Goal: Task Accomplishment & Management: Manage account settings

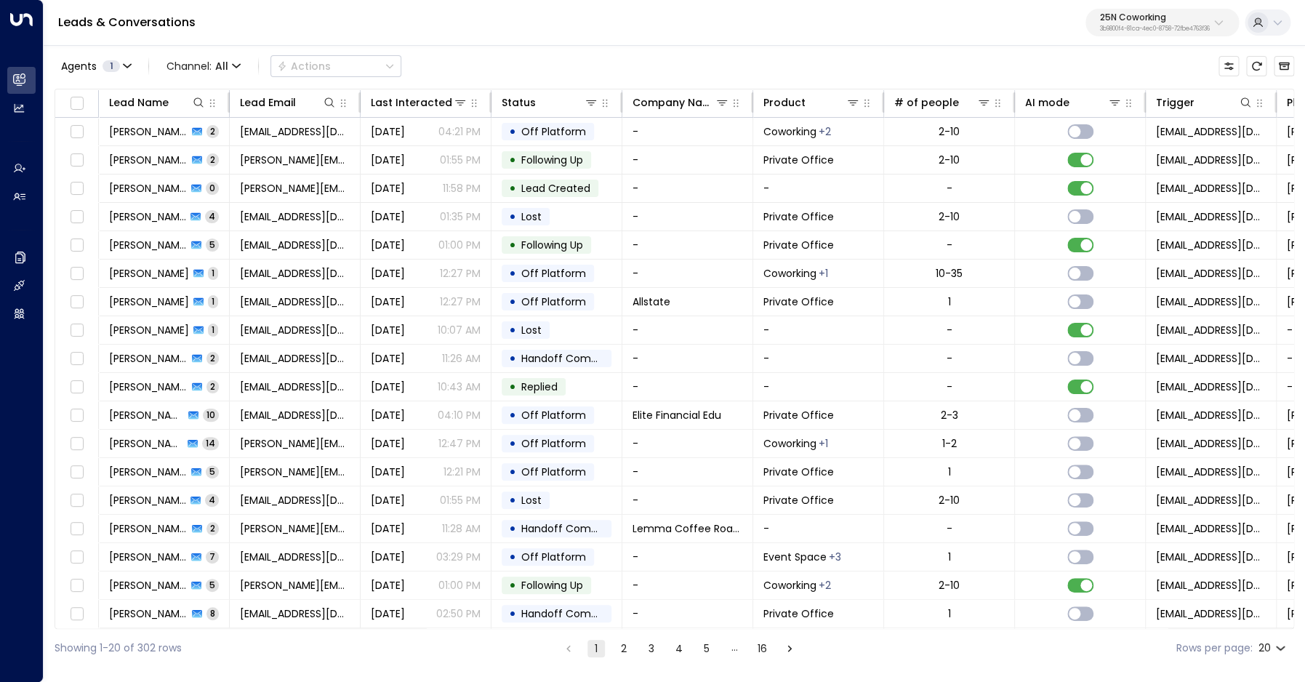
click at [1155, 22] on p "25N Coworking" at bounding box center [1155, 17] width 110 height 9
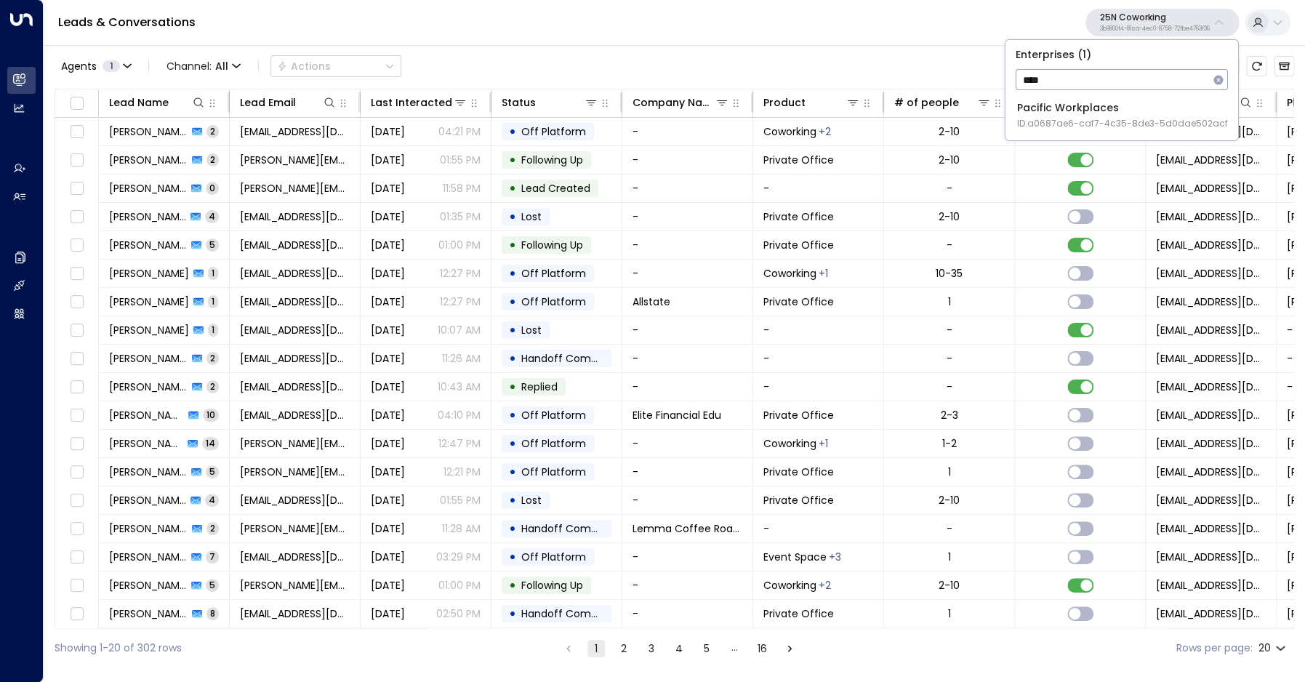
type input "****"
click at [1093, 122] on span "ID: a0687ae6-caf7-4c35-8de3-5d0dae502acf" at bounding box center [1122, 123] width 211 height 13
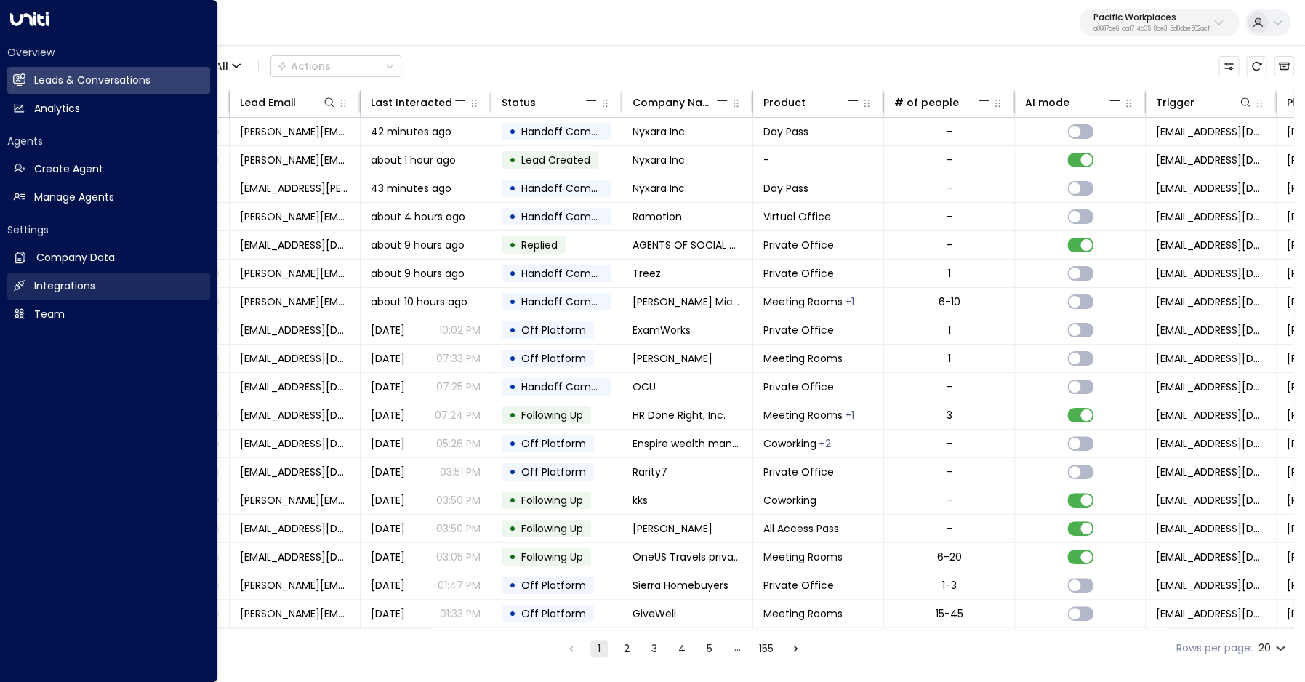
drag, startPoint x: 103, startPoint y: 282, endPoint x: 165, endPoint y: 286, distance: 61.9
click at [103, 282] on link "Integrations Integrations" at bounding box center [108, 286] width 203 height 27
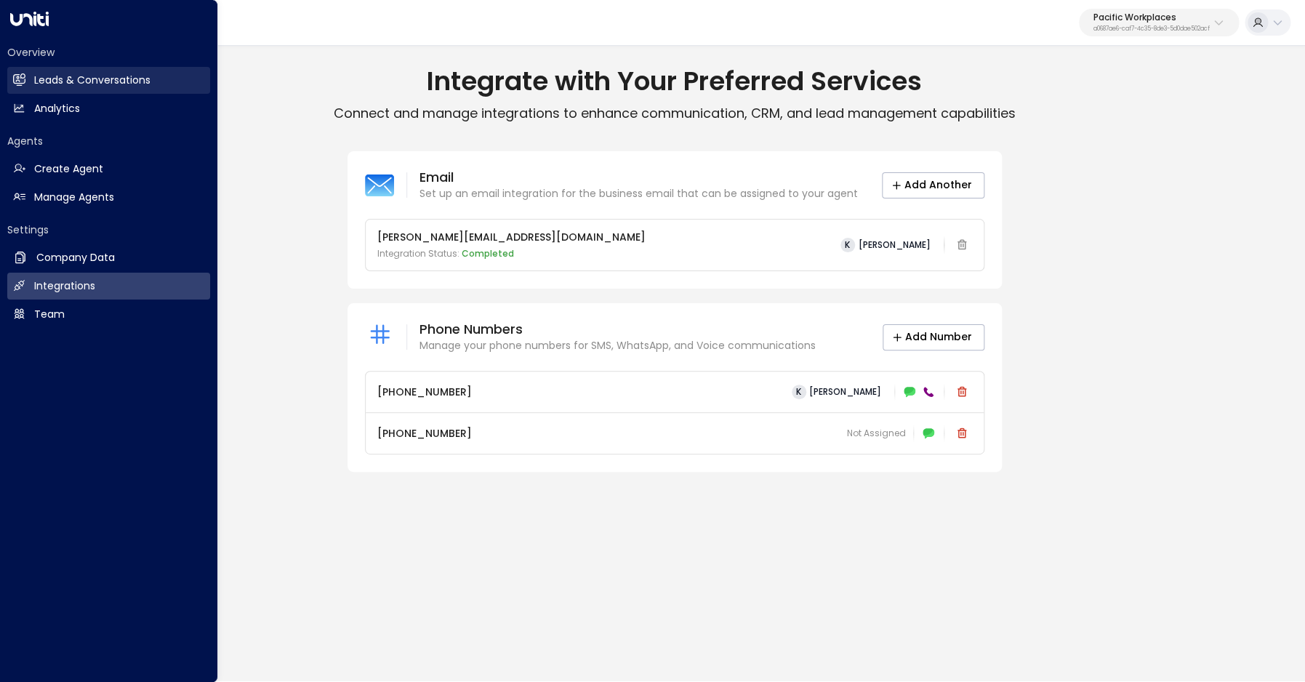
click at [100, 77] on h2 "Leads & Conversations" at bounding box center [92, 80] width 116 height 15
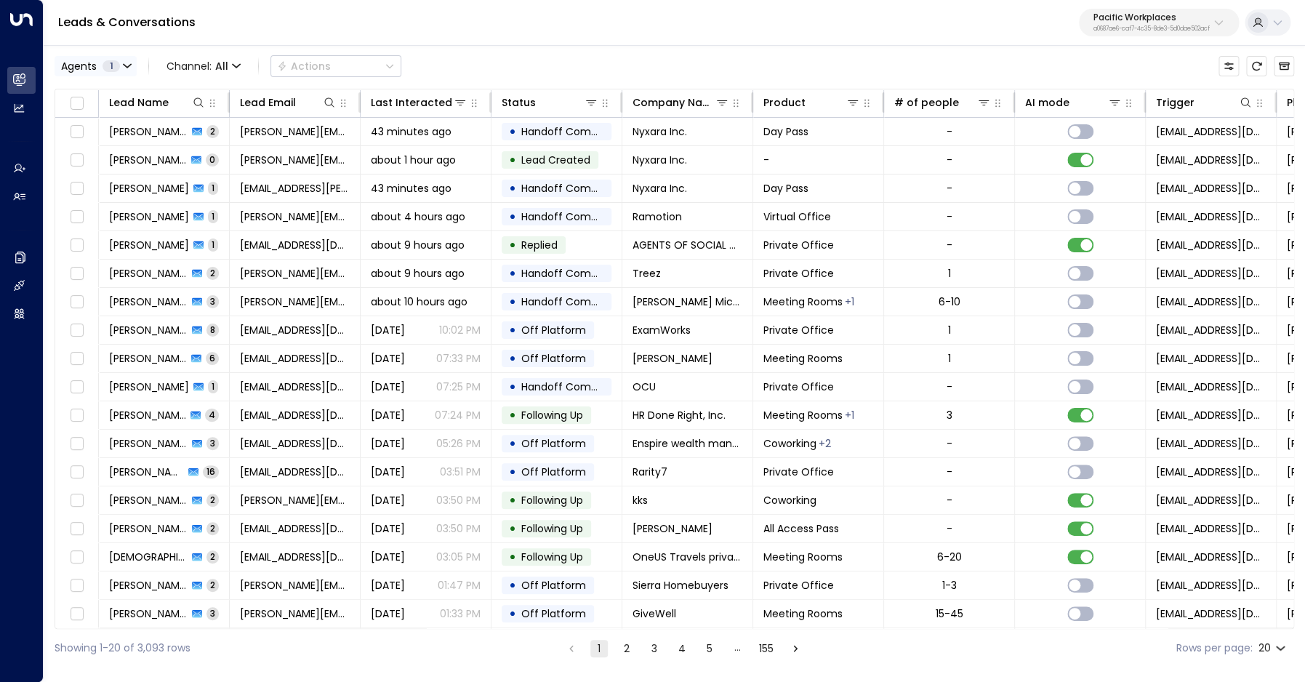
click at [115, 72] on button "Agents 1" at bounding box center [96, 66] width 82 height 20
click at [901, 52] on div at bounding box center [652, 341] width 1305 height 682
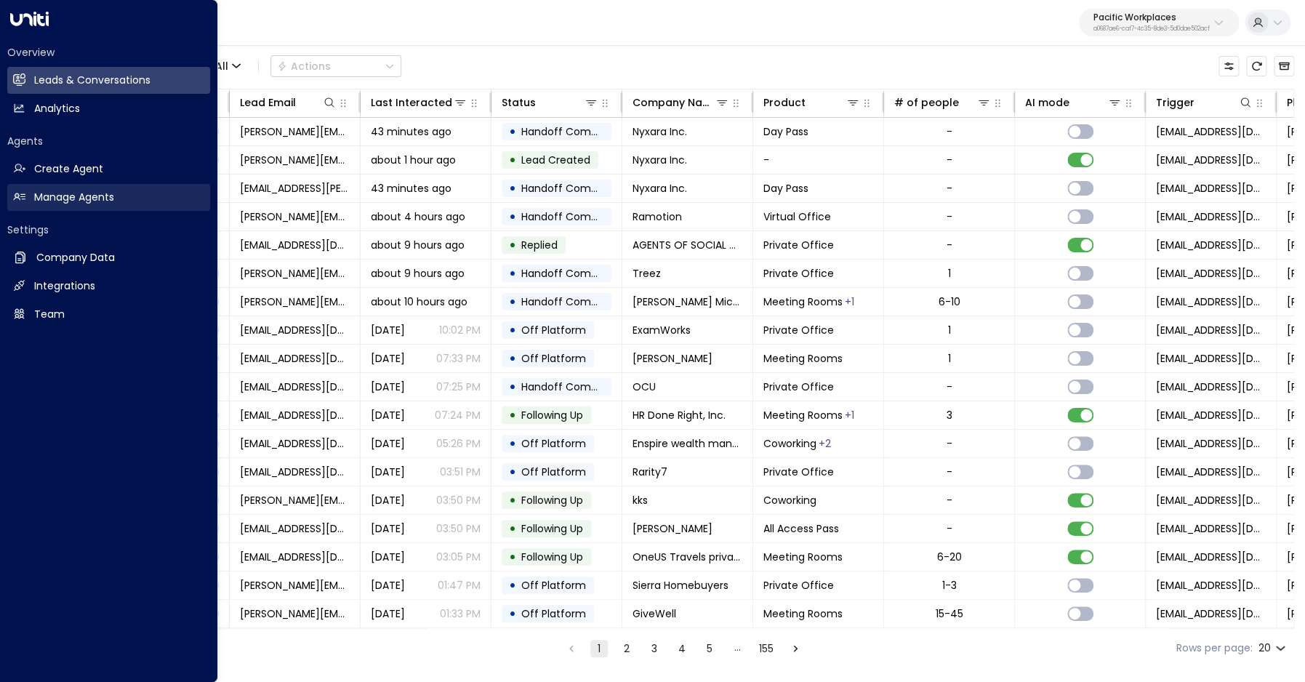
click at [39, 197] on h2 "Manage Agents" at bounding box center [74, 197] width 80 height 15
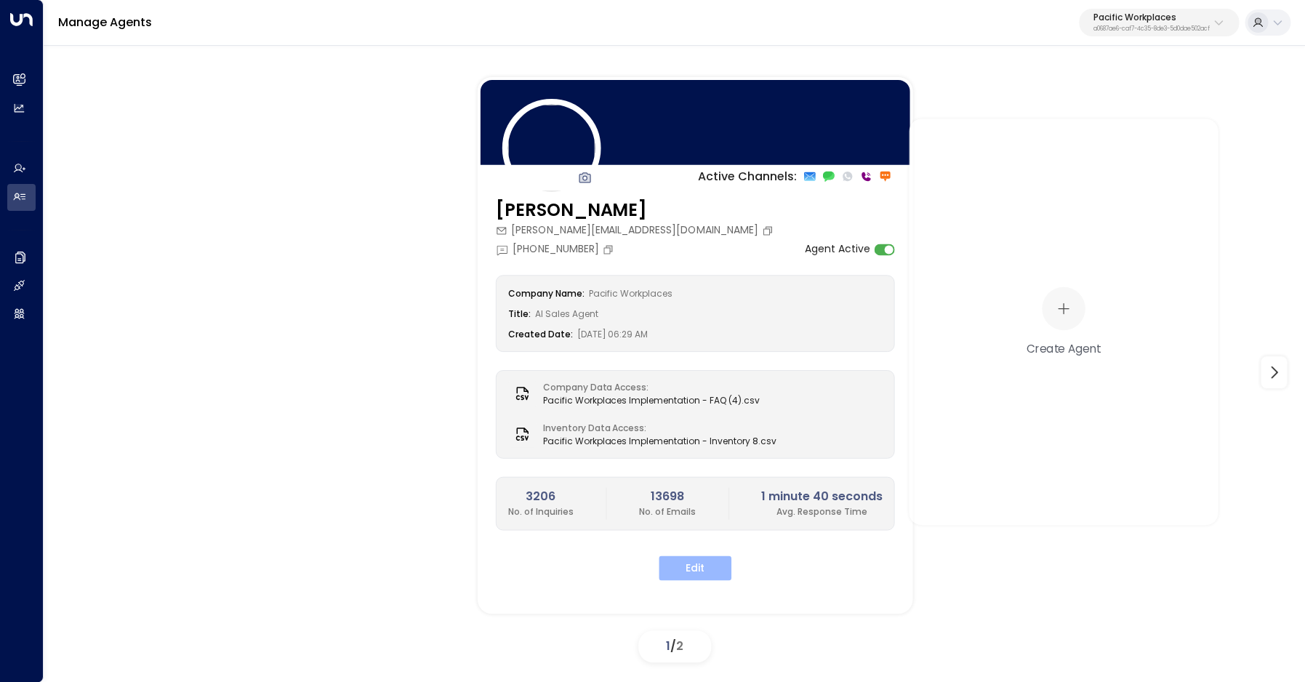
click at [704, 568] on button "Edit" at bounding box center [695, 567] width 73 height 25
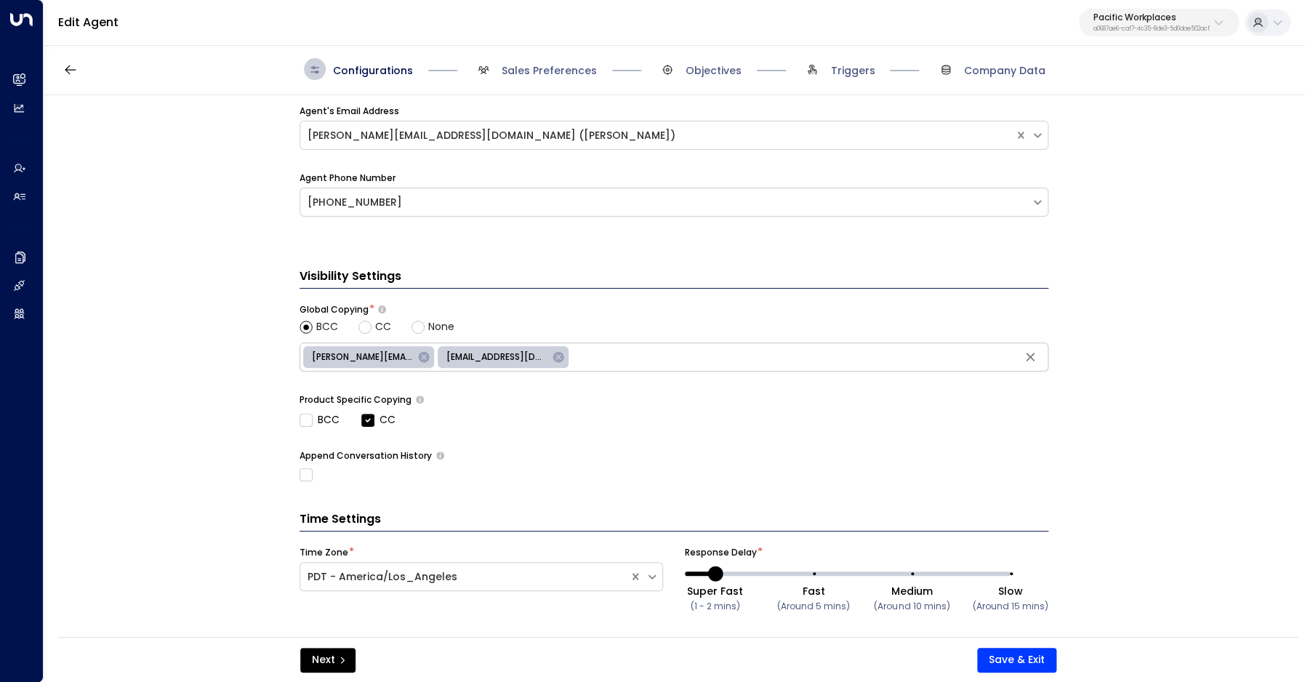
scroll to position [536, 0]
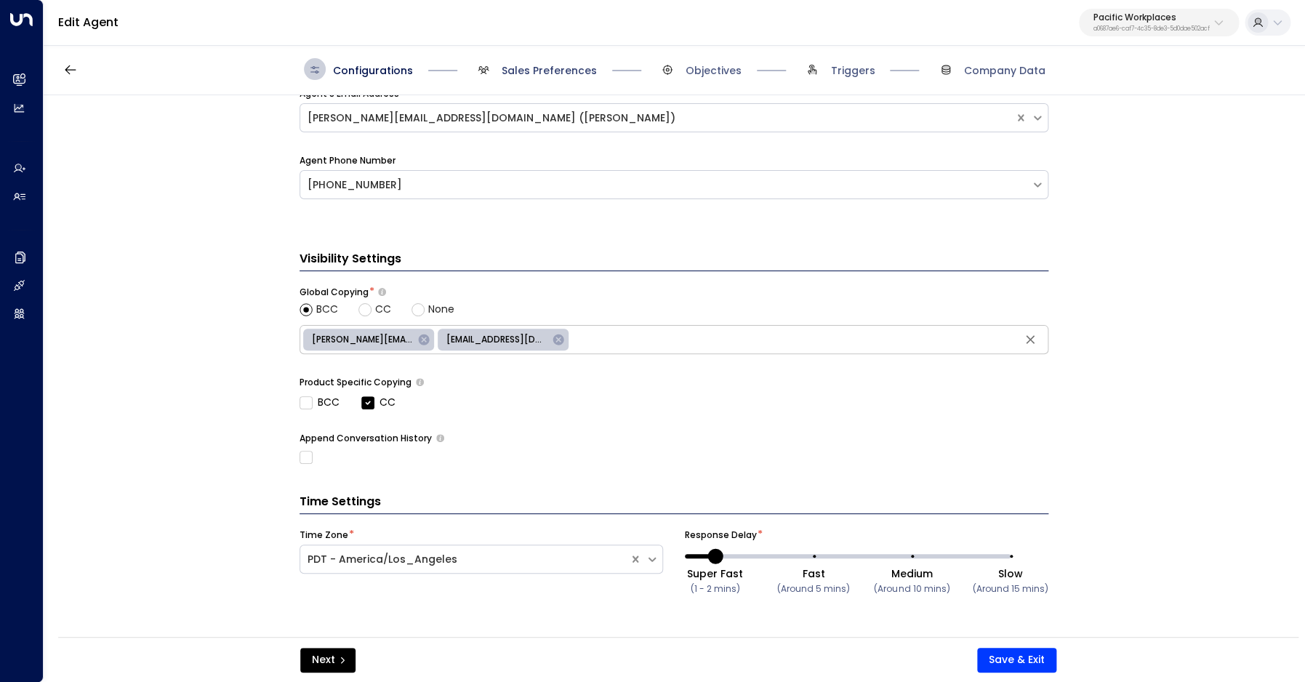
click at [505, 69] on span "Sales Preferences" at bounding box center [549, 70] width 95 height 15
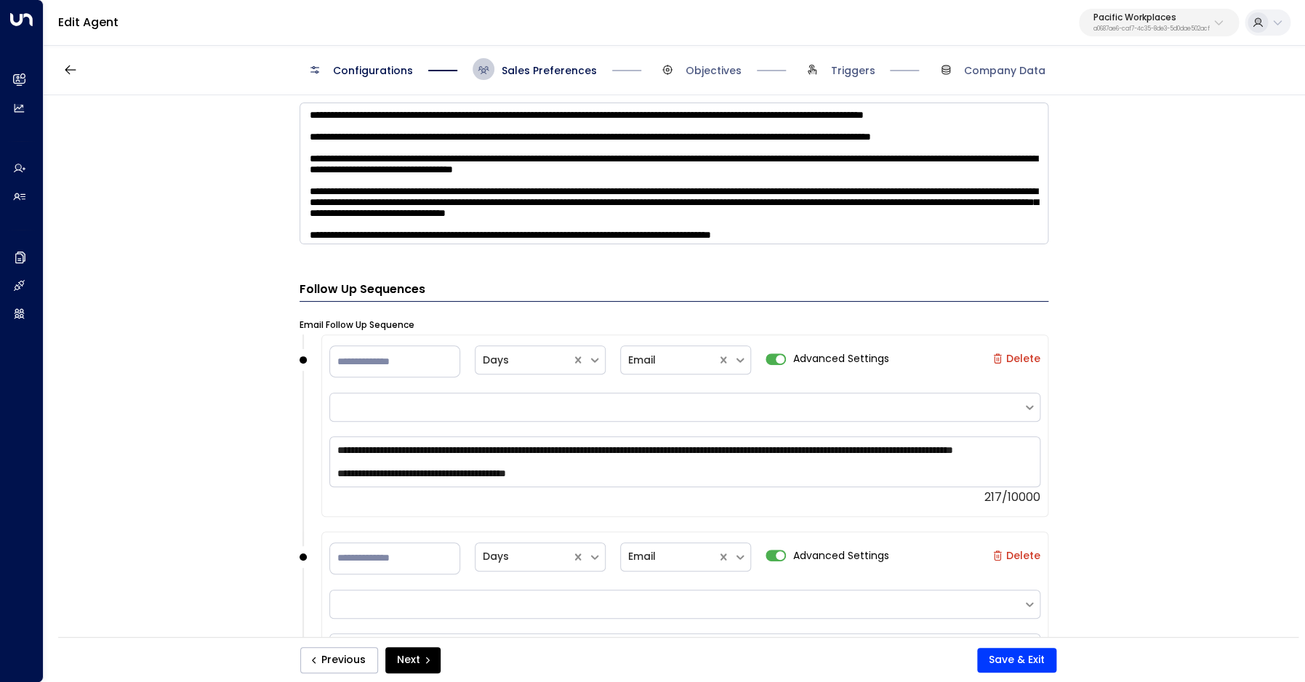
scroll to position [1739, 0]
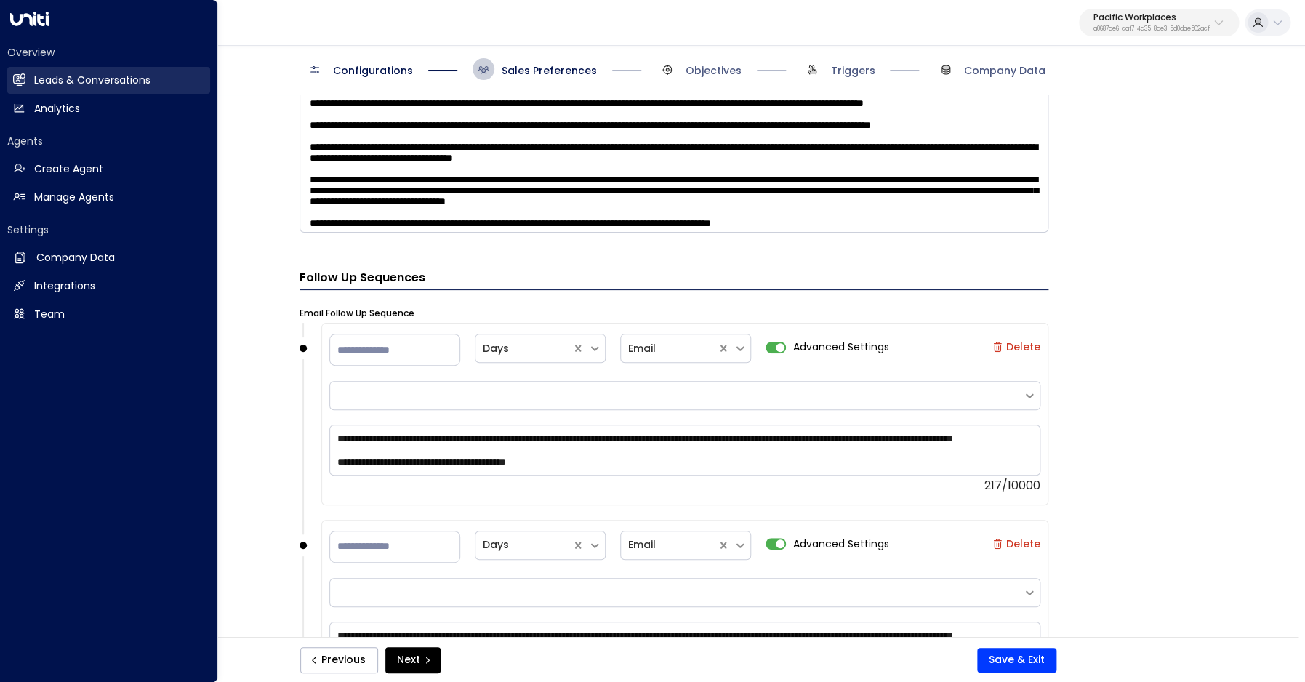
click at [44, 86] on h2 "Leads & Conversations" at bounding box center [92, 80] width 116 height 15
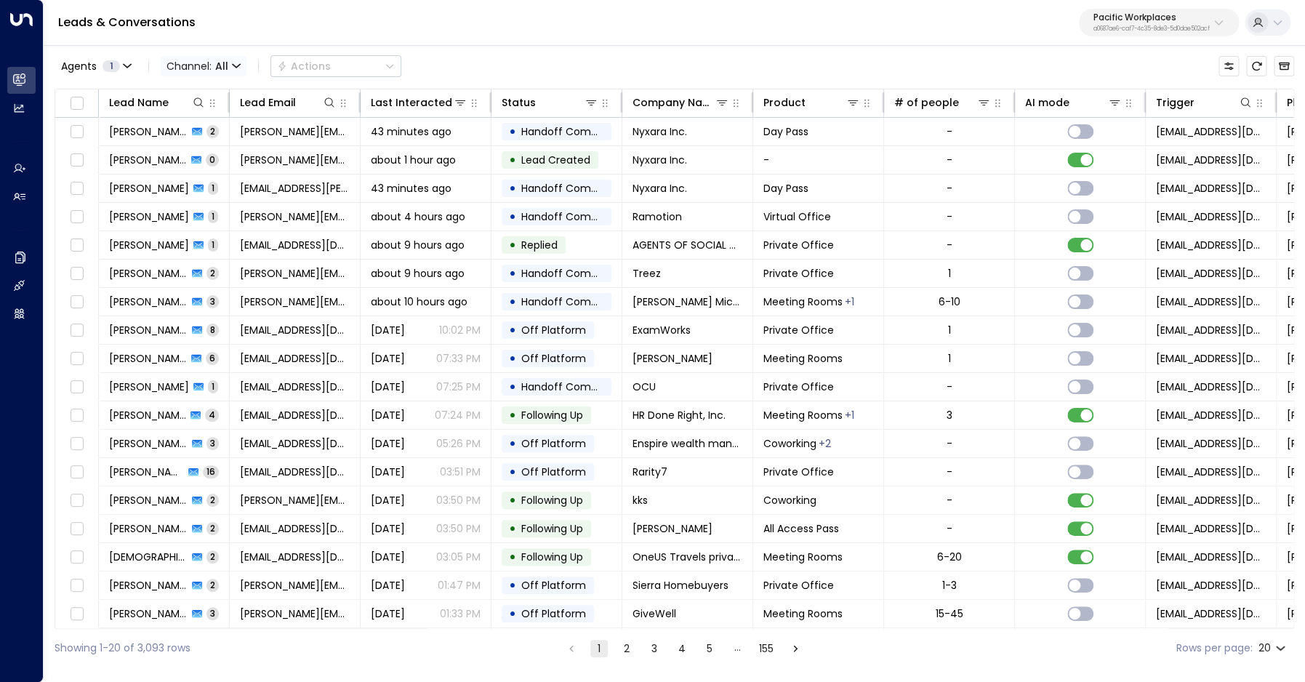
click at [244, 67] on span "Channel: All" at bounding box center [204, 66] width 86 height 20
click at [196, 153] on span "Voice" at bounding box center [184, 149] width 23 height 9
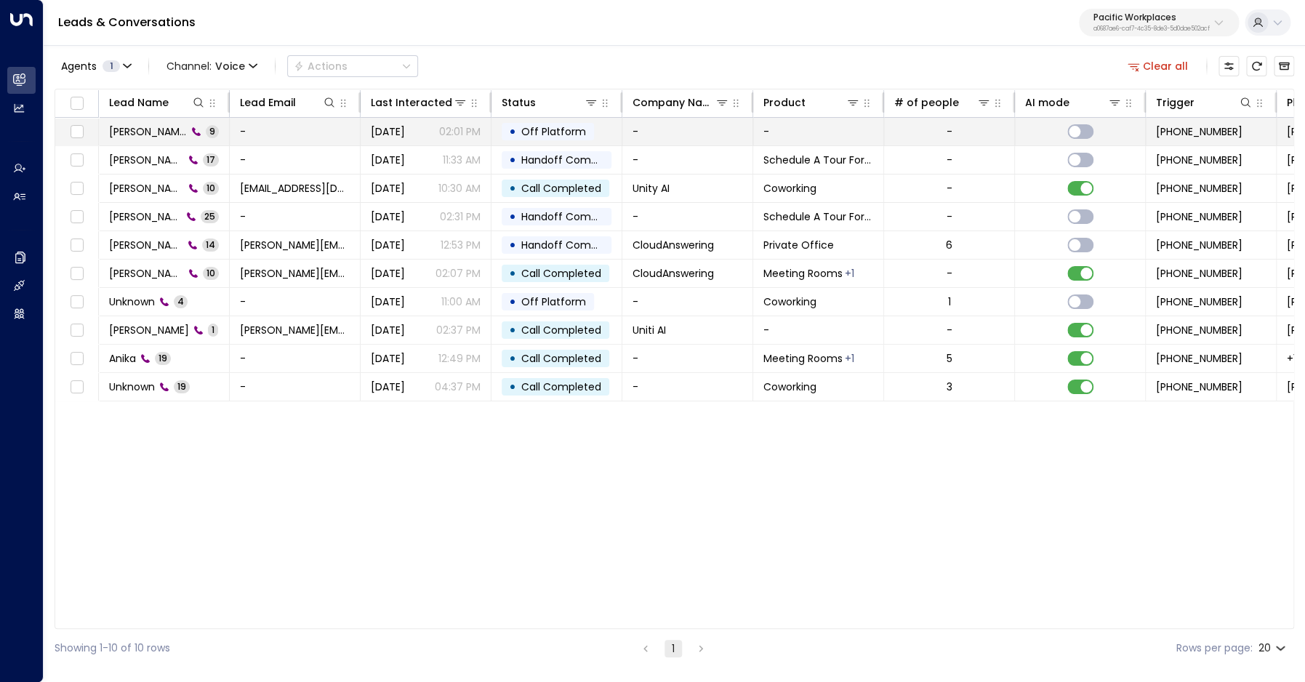
click at [142, 129] on span "[PERSON_NAME]" at bounding box center [148, 131] width 78 height 15
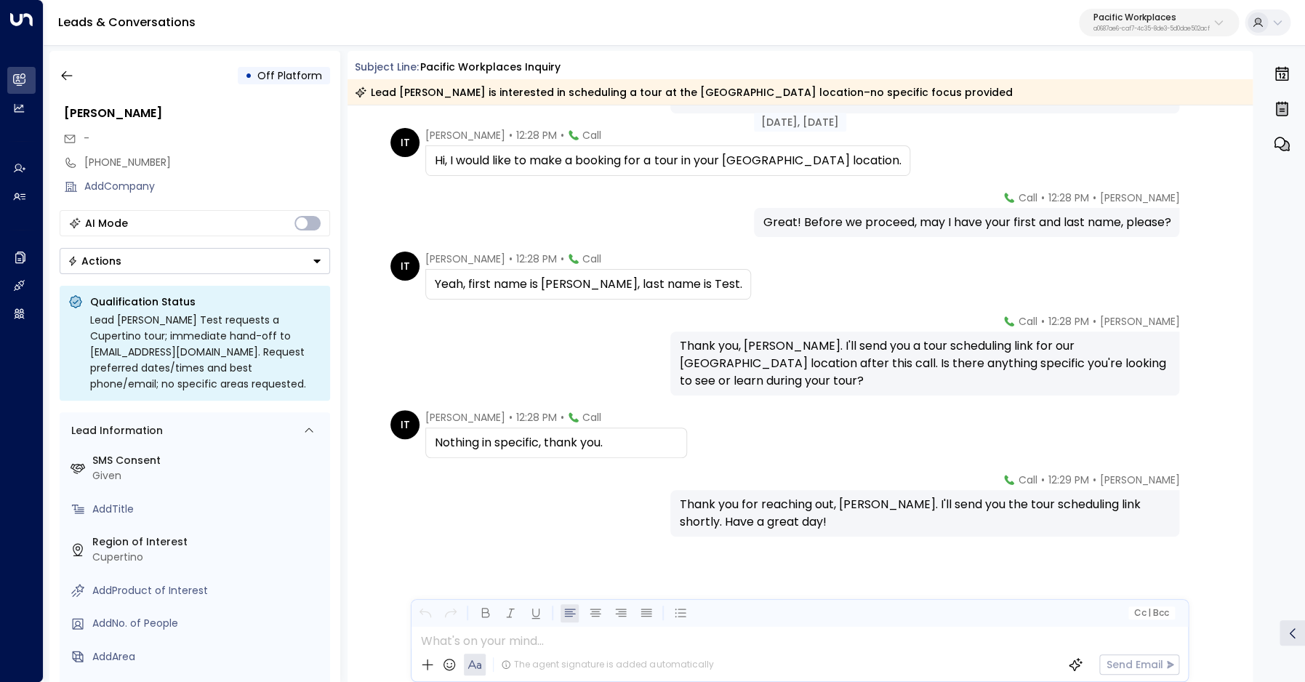
scroll to position [138, 0]
click at [62, 73] on icon "button" at bounding box center [67, 75] width 15 height 15
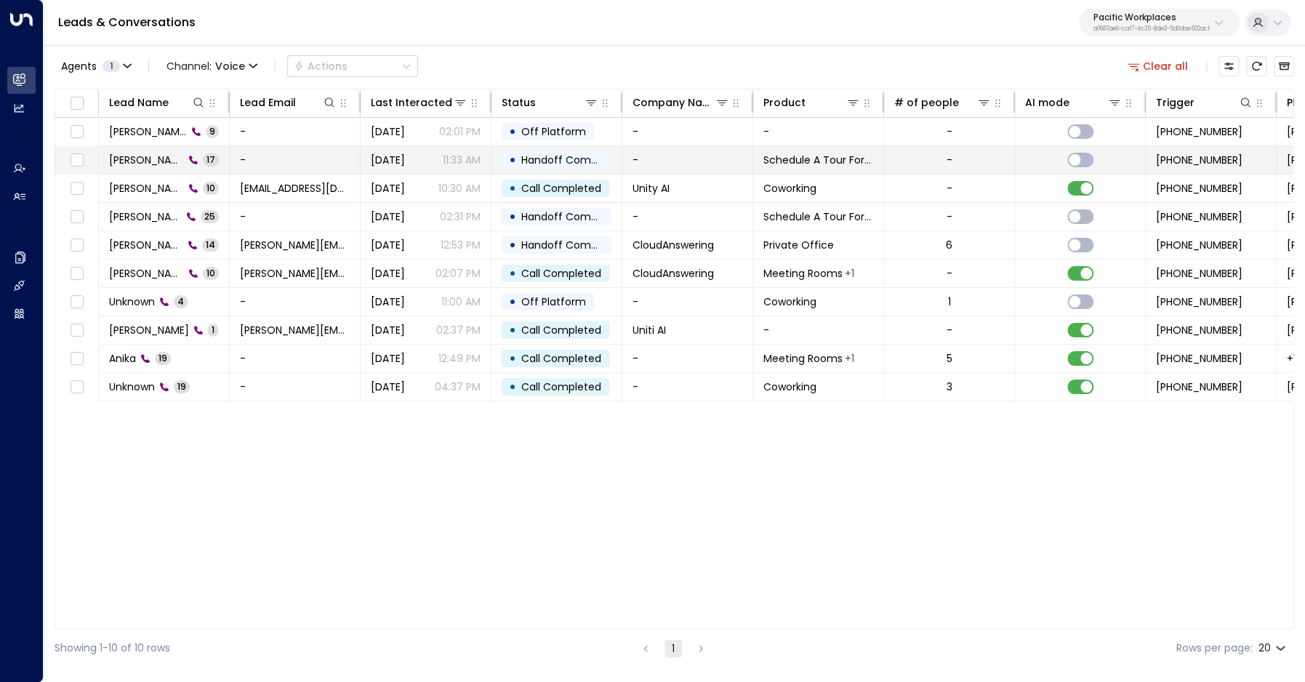
click at [113, 162] on span "[PERSON_NAME]" at bounding box center [146, 160] width 75 height 15
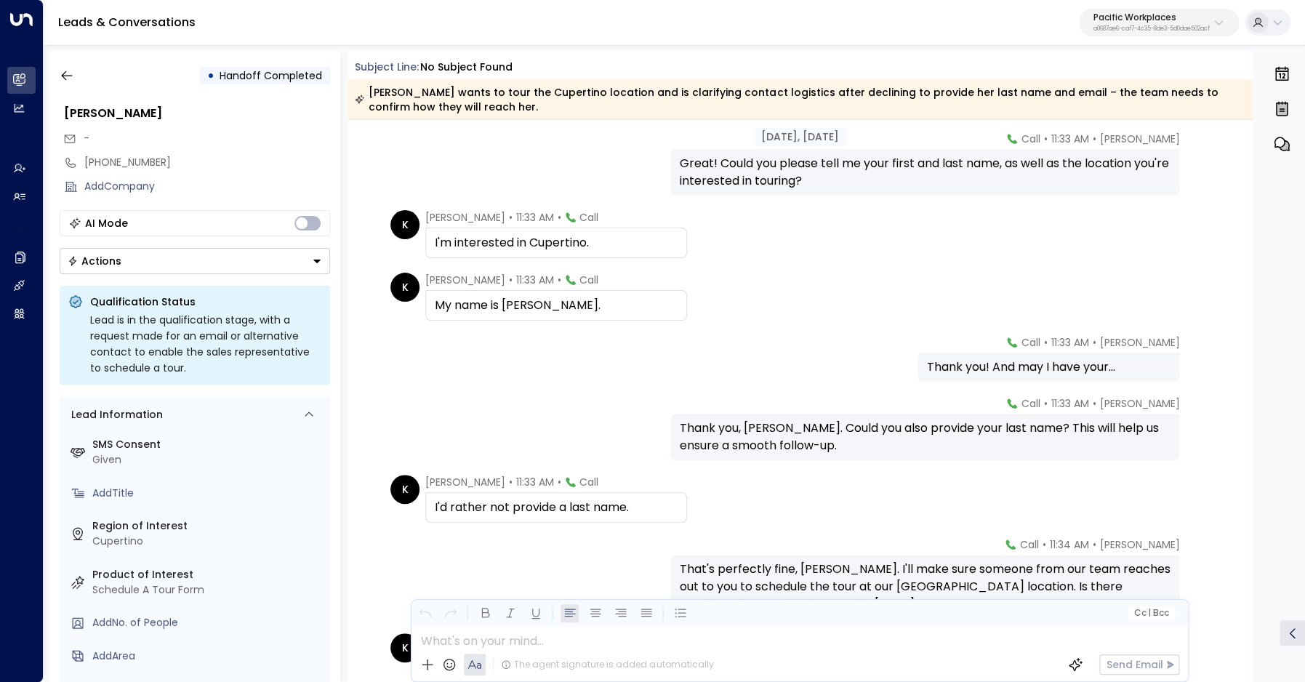
scroll to position [216, 0]
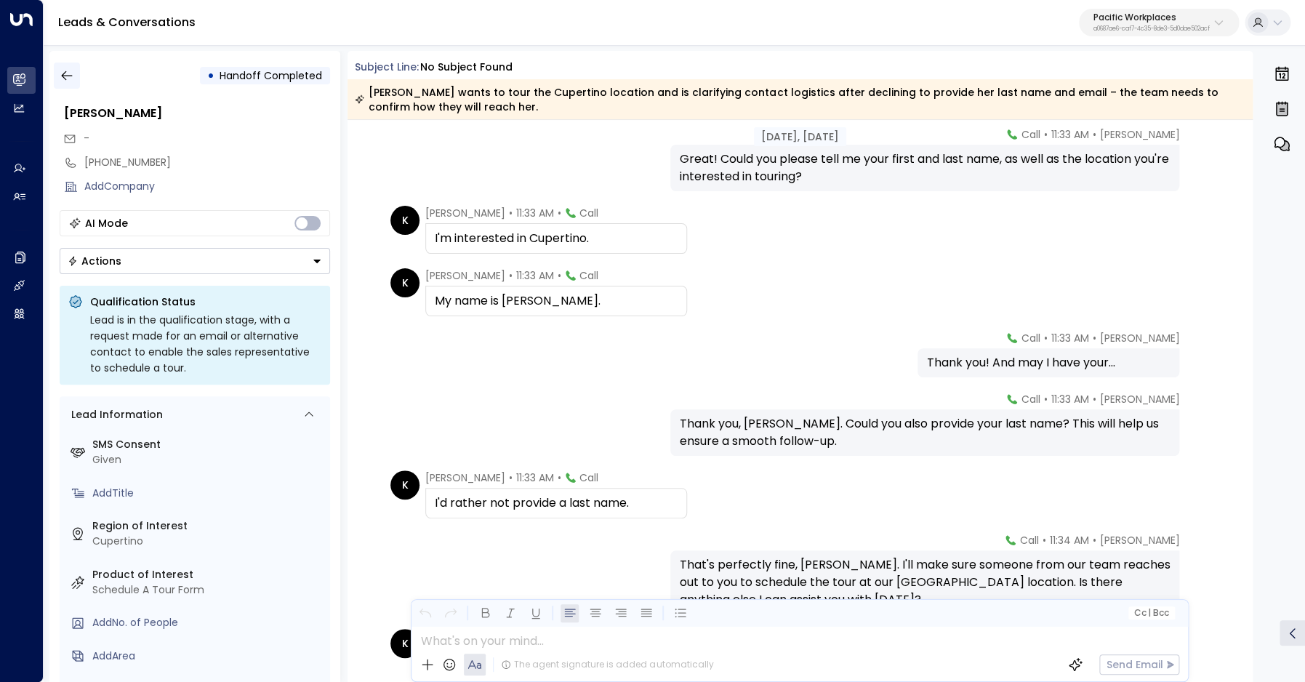
click at [68, 79] on icon "button" at bounding box center [67, 75] width 15 height 15
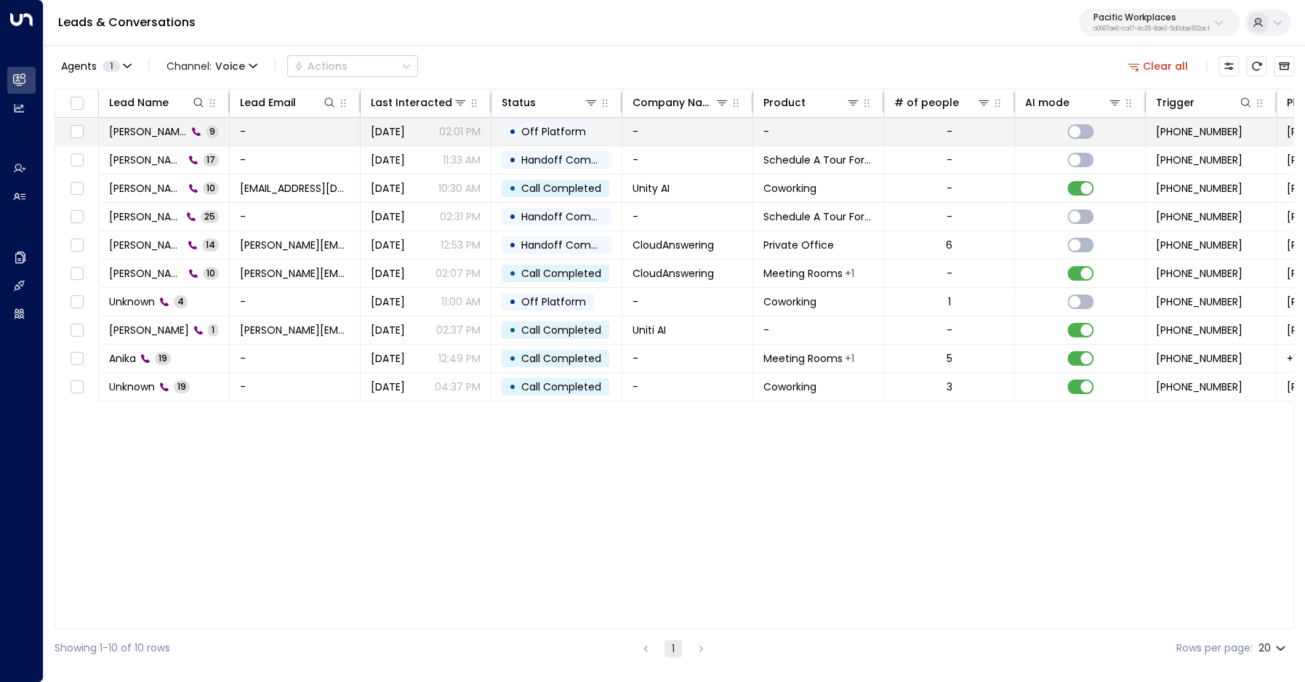
click at [142, 127] on span "[PERSON_NAME]" at bounding box center [148, 131] width 78 height 15
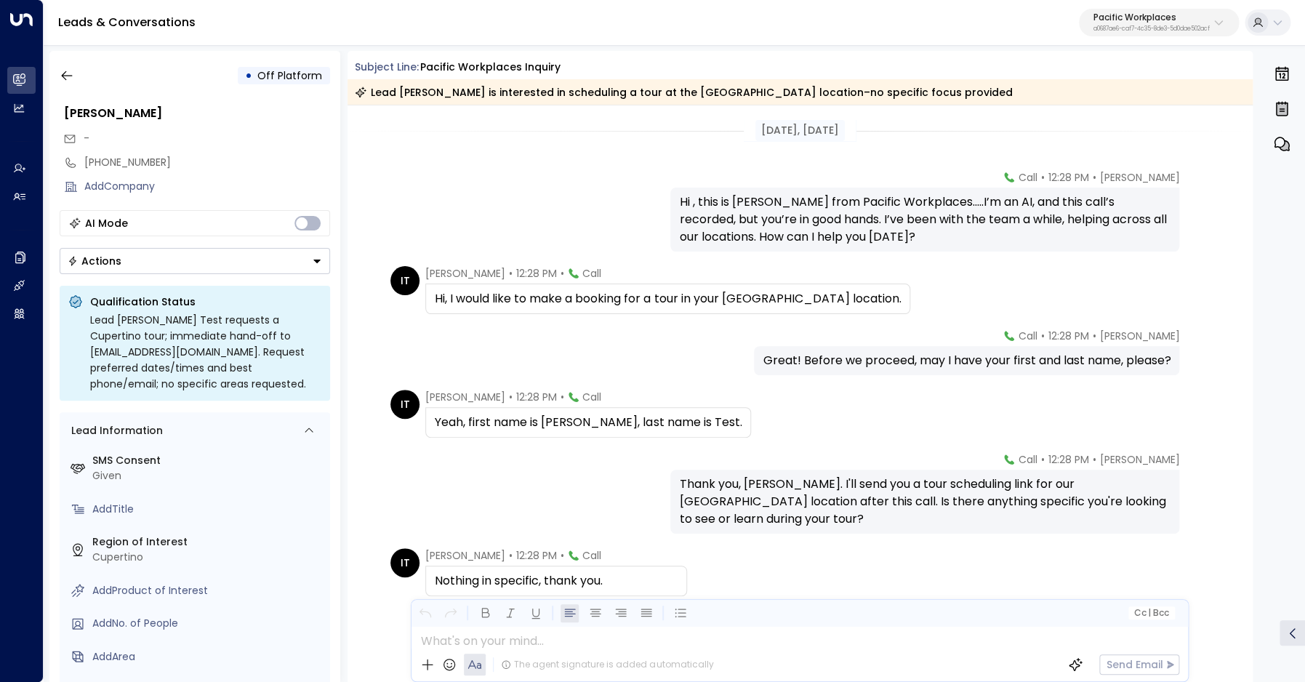
scroll to position [138, 0]
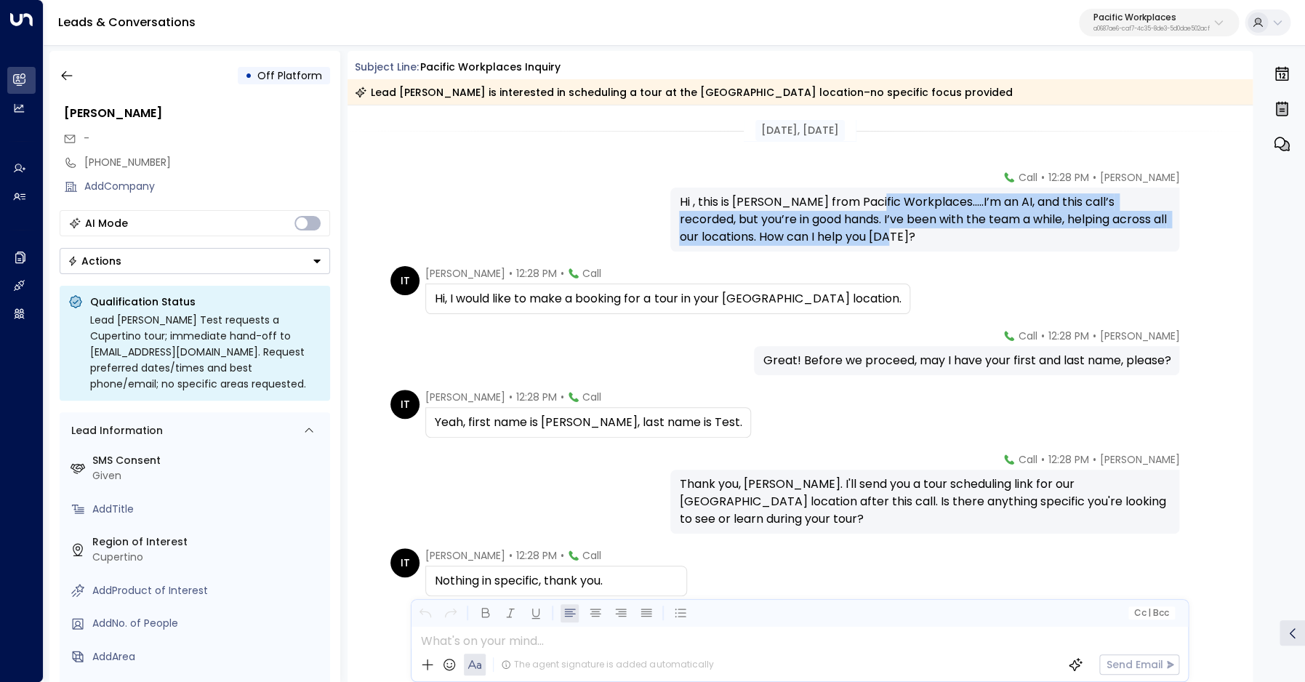
drag, startPoint x: 878, startPoint y: 207, endPoint x: 886, endPoint y: 239, distance: 33.0
click at [886, 239] on div "Hi , this is [PERSON_NAME] from Pacific Workplaces.....I’m an AI, and this call…" at bounding box center [924, 219] width 491 height 52
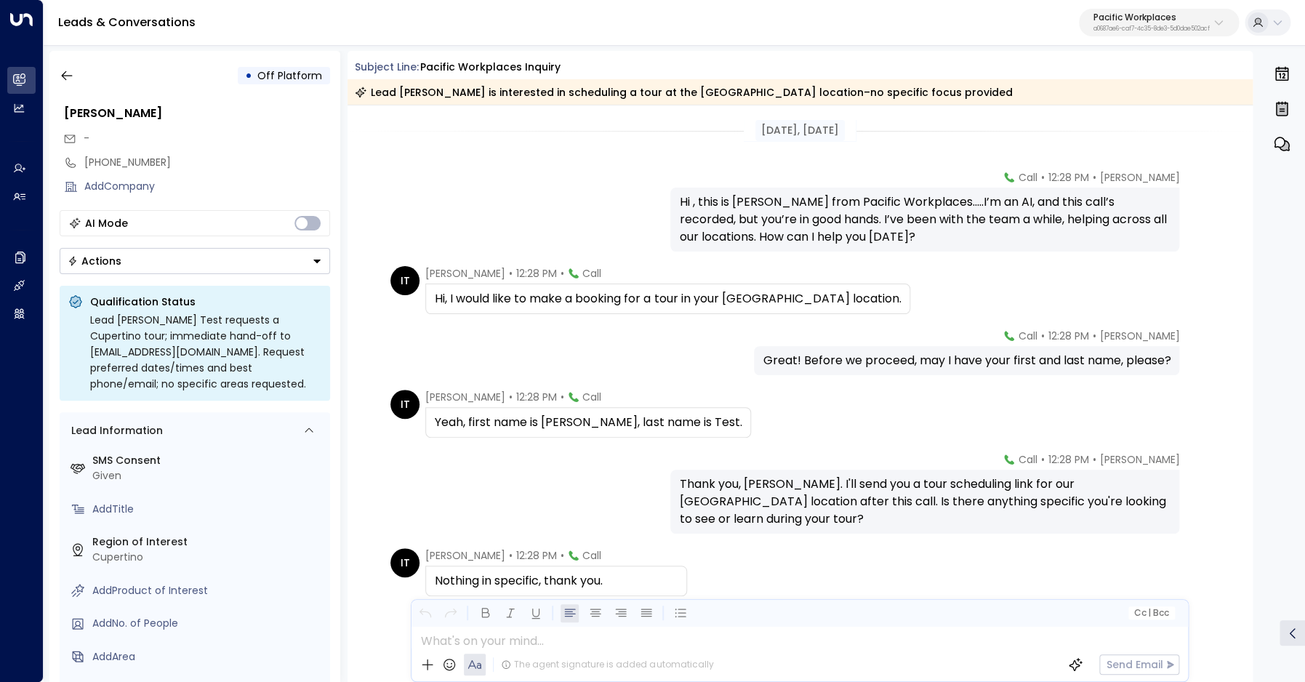
click at [940, 363] on div "Great! Before we proceed, may I have your first and last name, please?" at bounding box center [967, 360] width 408 height 17
click at [581, 416] on div "Yeah, first name is [PERSON_NAME], last name is Test." at bounding box center [588, 422] width 307 height 17
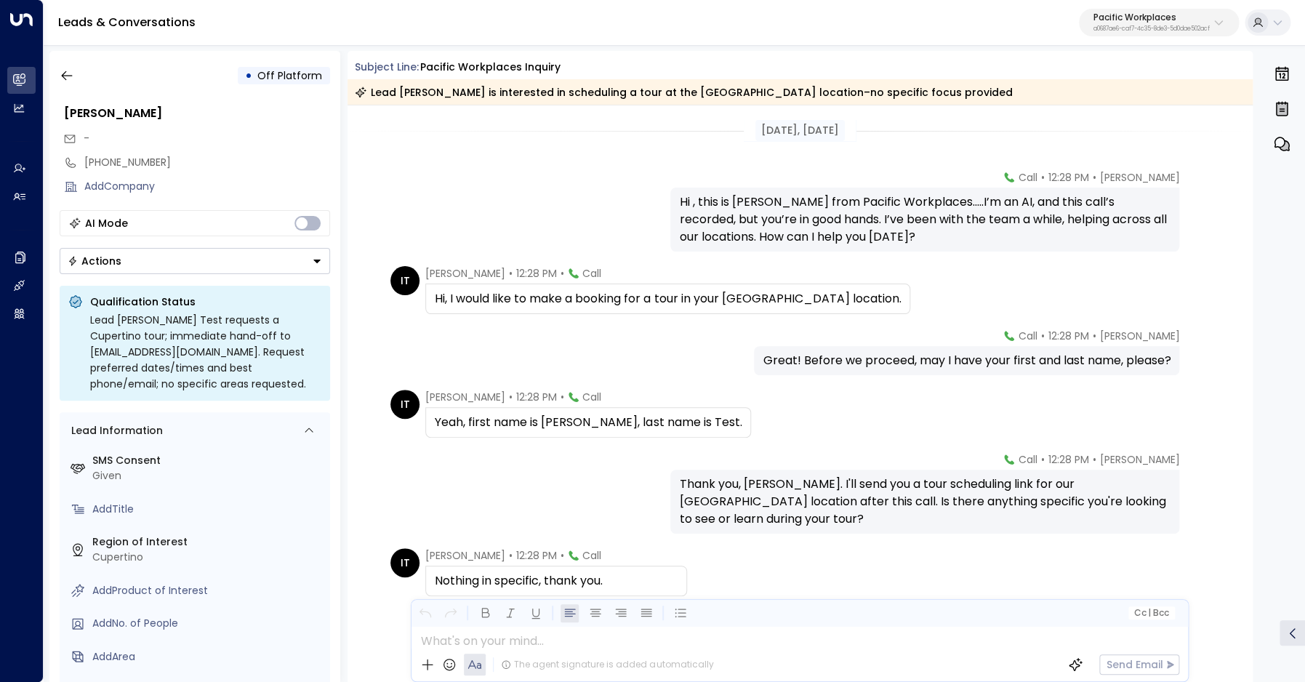
click at [555, 421] on div "Yeah, first name is [PERSON_NAME], last name is Test." at bounding box center [588, 422] width 307 height 17
click at [632, 215] on div "Kasey James • 12:28 PM • Call Hi , this is Kasey James from Pacific Workplaces.…" at bounding box center [799, 210] width 829 height 81
